Goal: Information Seeking & Learning: Compare options

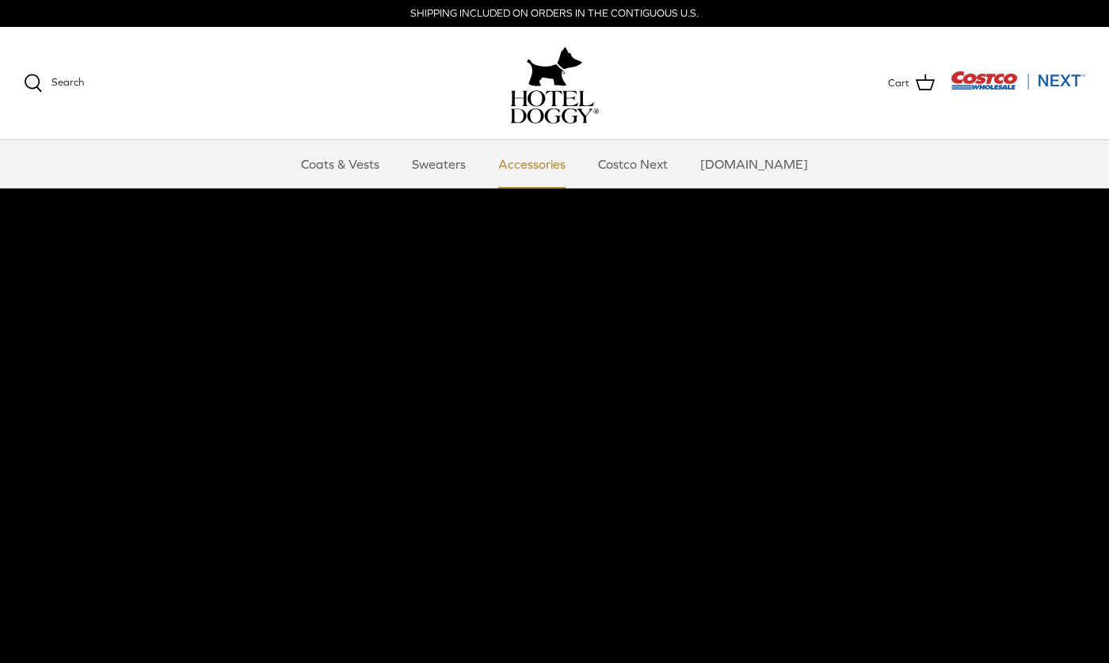
click at [537, 167] on link "Accessories" at bounding box center [532, 164] width 96 height 48
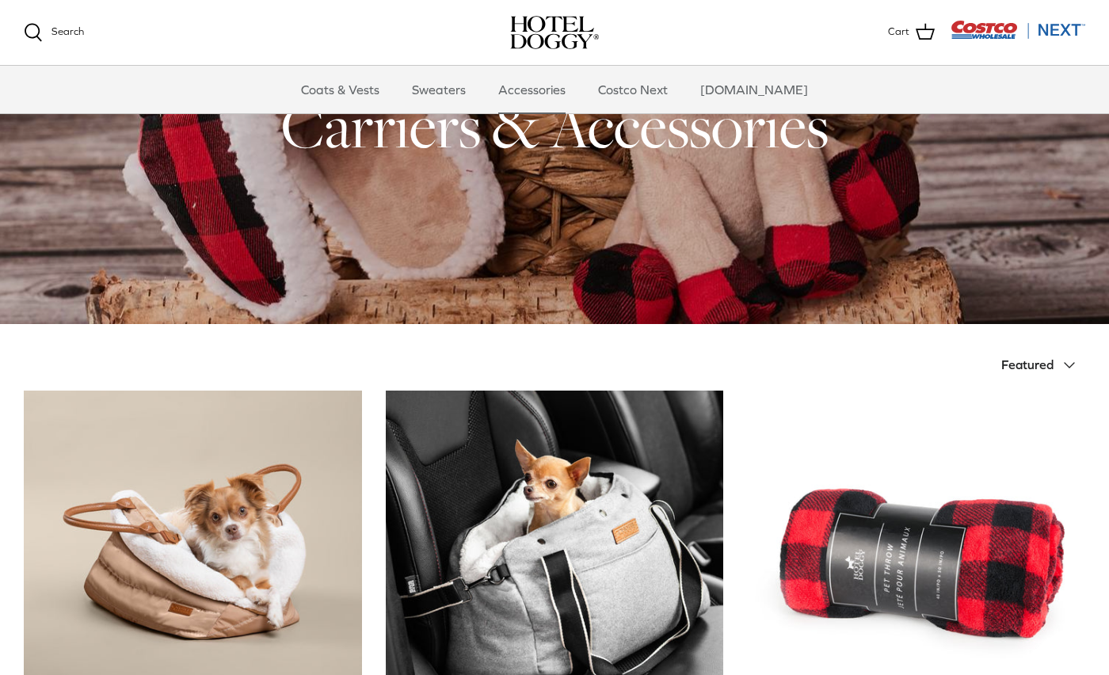
scroll to position [396, 0]
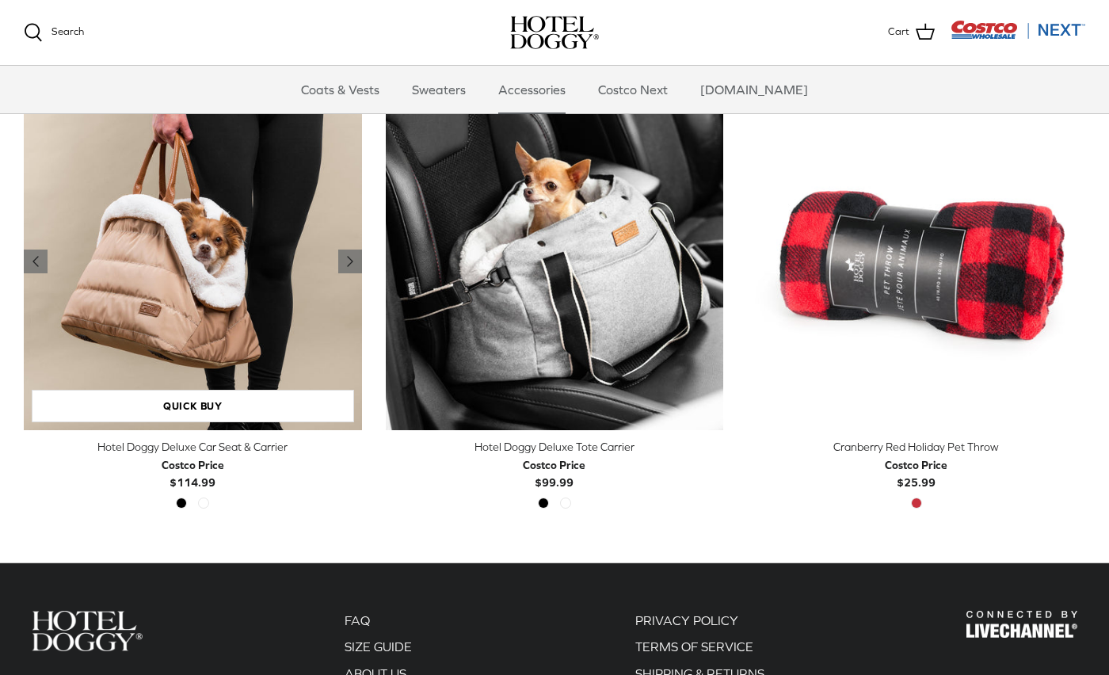
click at [266, 322] on img "Hotel Doggy Deluxe Car Seat & Carrier" at bounding box center [193, 262] width 338 height 338
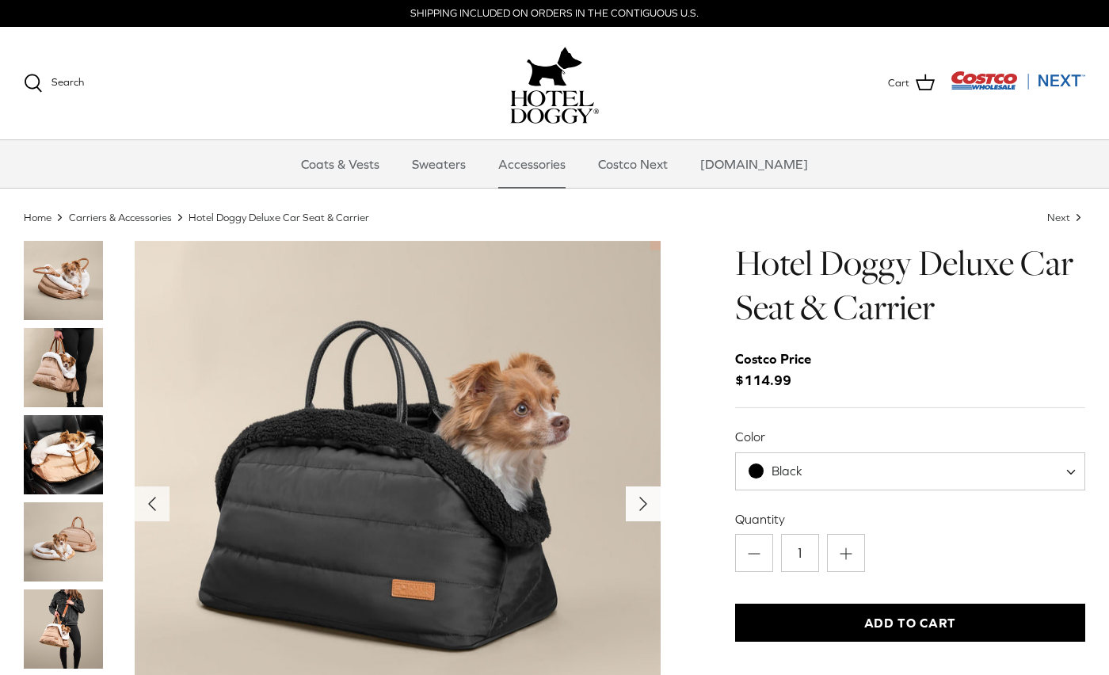
click at [638, 498] on icon "Right" at bounding box center [643, 503] width 25 height 25
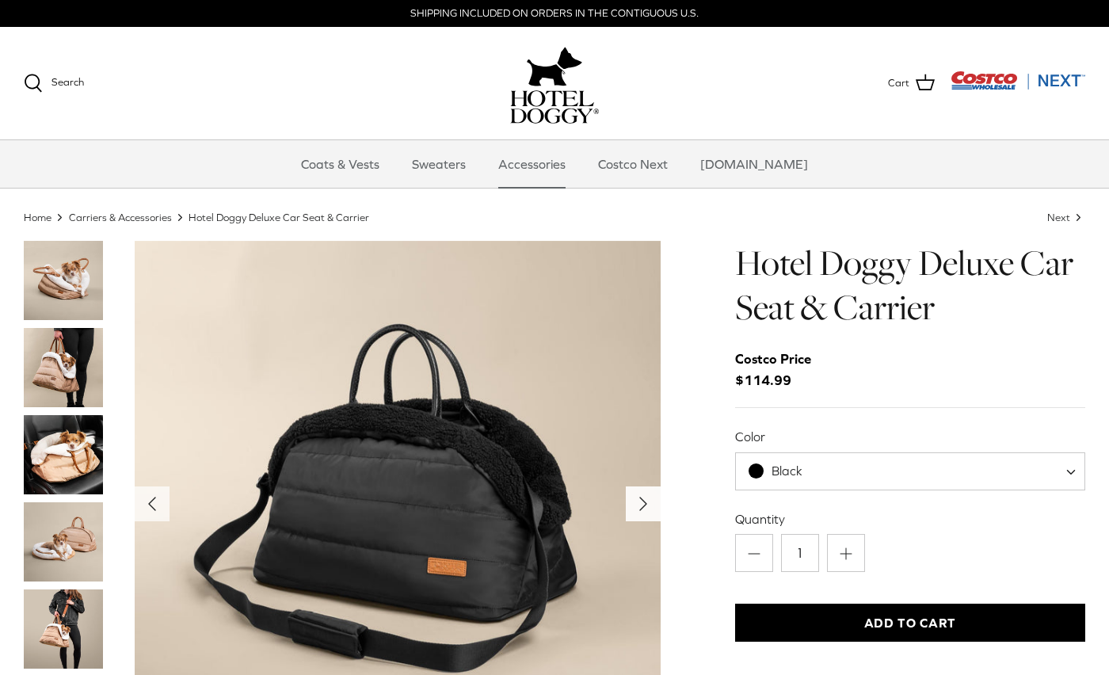
click at [640, 503] on polyline "Next" at bounding box center [643, 503] width 6 height 13
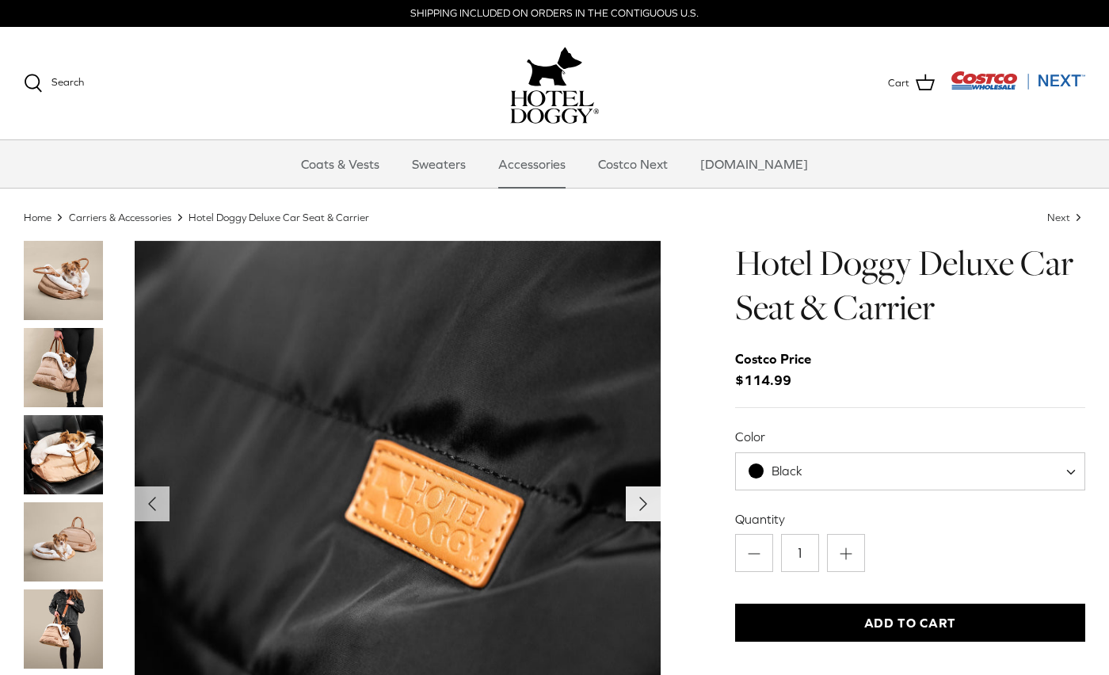
click at [640, 503] on polyline "Next" at bounding box center [643, 503] width 6 height 13
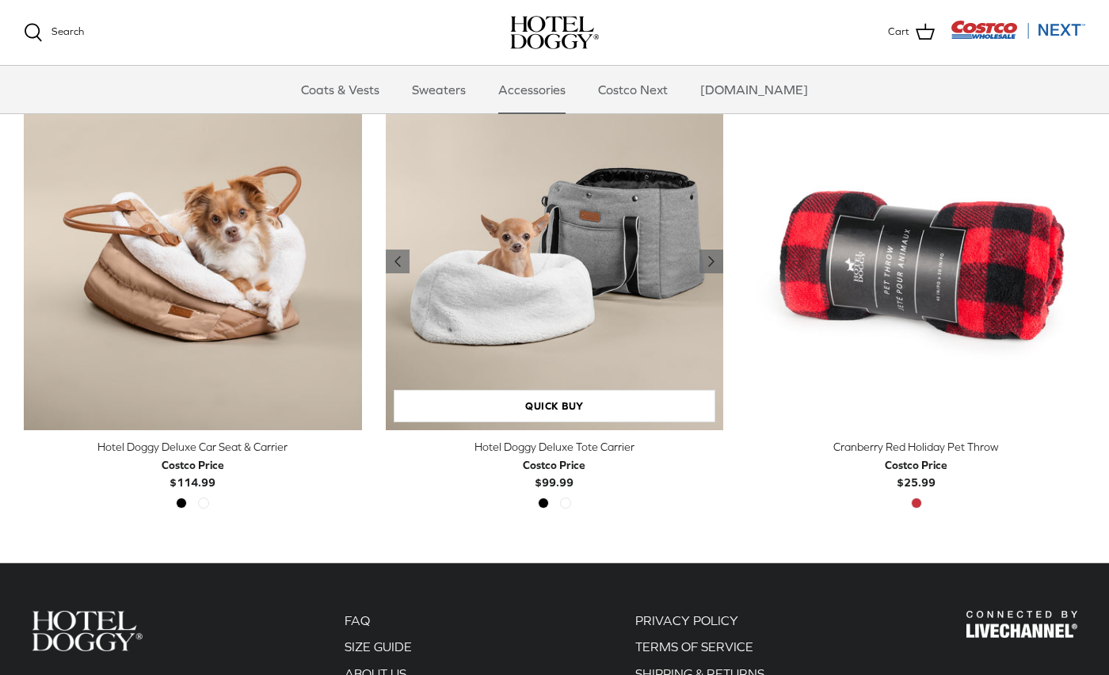
click at [623, 336] on img "Hotel Doggy Deluxe Tote Carrier" at bounding box center [555, 262] width 338 height 338
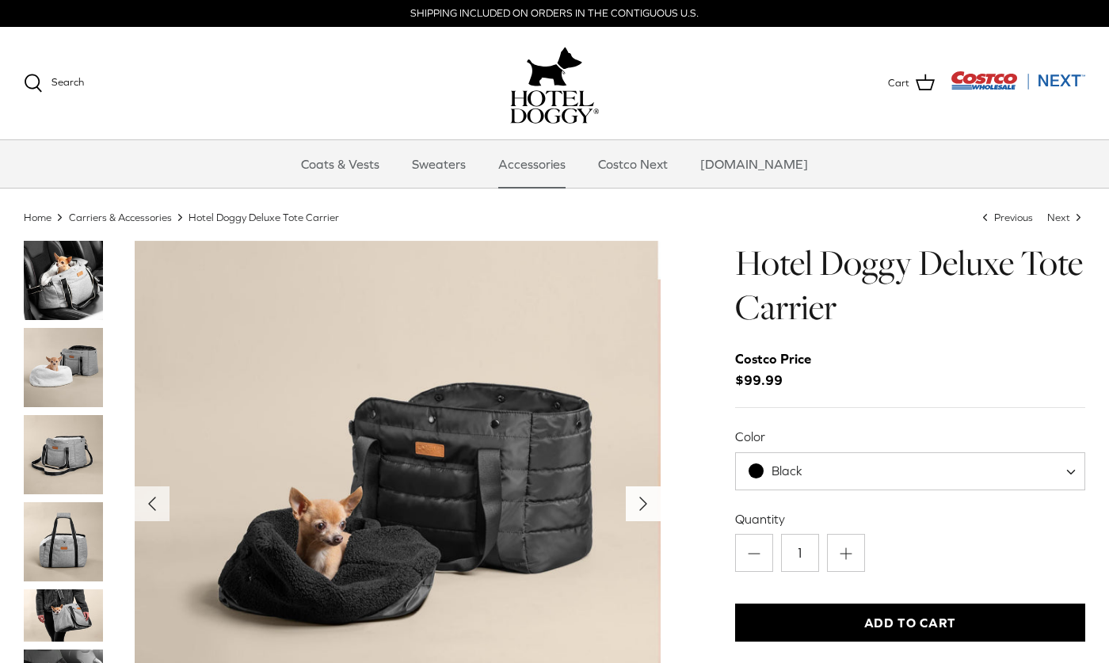
click at [642, 500] on polyline "Next" at bounding box center [643, 503] width 6 height 13
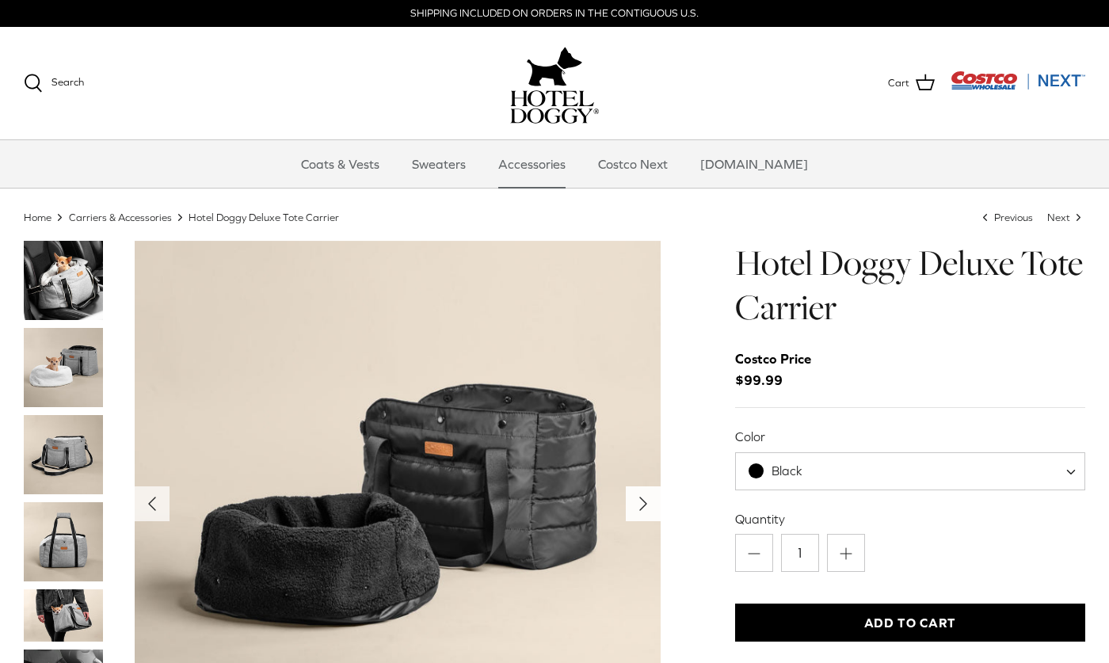
click at [642, 500] on polyline "Next" at bounding box center [643, 503] width 6 height 13
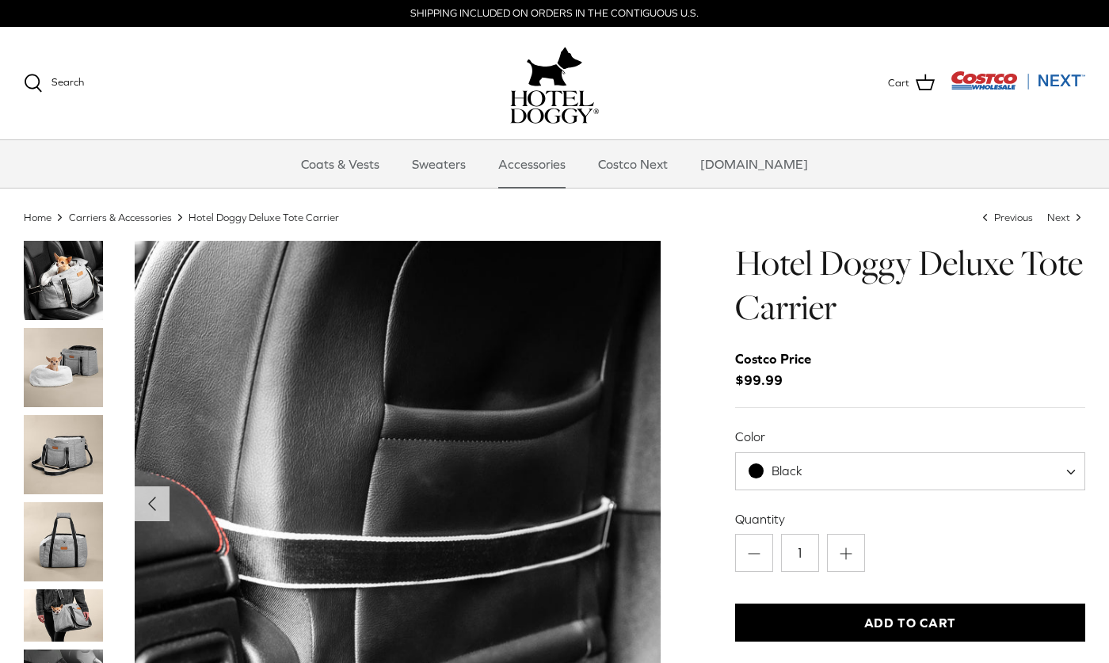
click at [66, 284] on img "Thumbnail Link" at bounding box center [63, 280] width 79 height 79
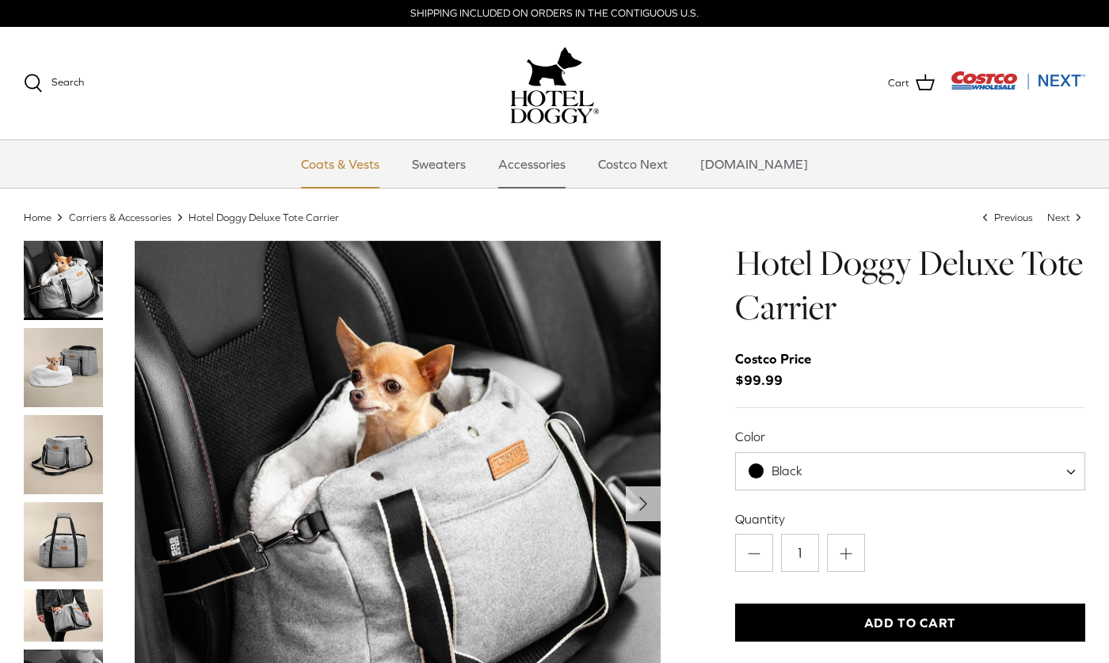
click at [381, 167] on link "Coats & Vests" at bounding box center [340, 164] width 107 height 48
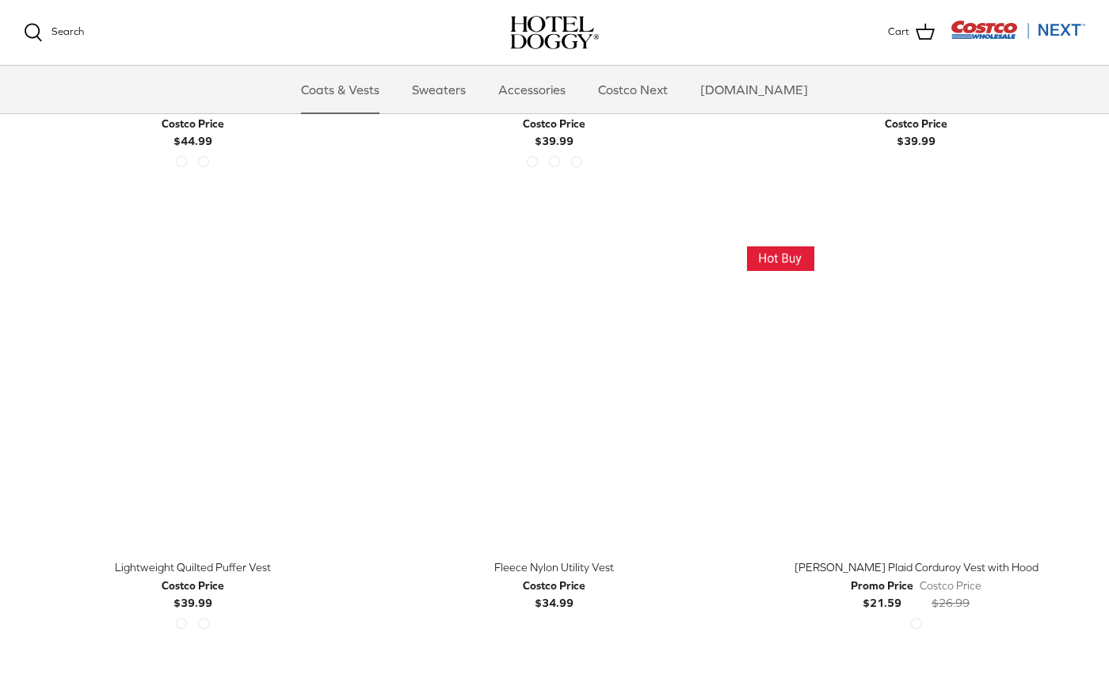
scroll to position [1663, 0]
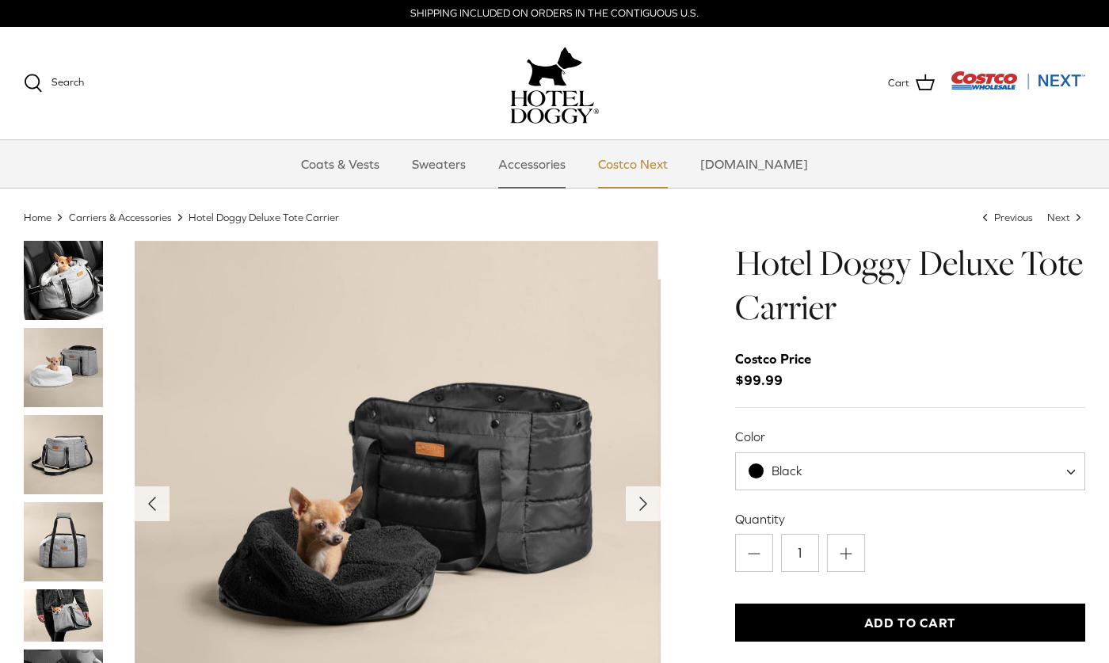
click at [633, 156] on link "Costco Next" at bounding box center [633, 164] width 98 height 48
